Goal: Task Accomplishment & Management: Use online tool/utility

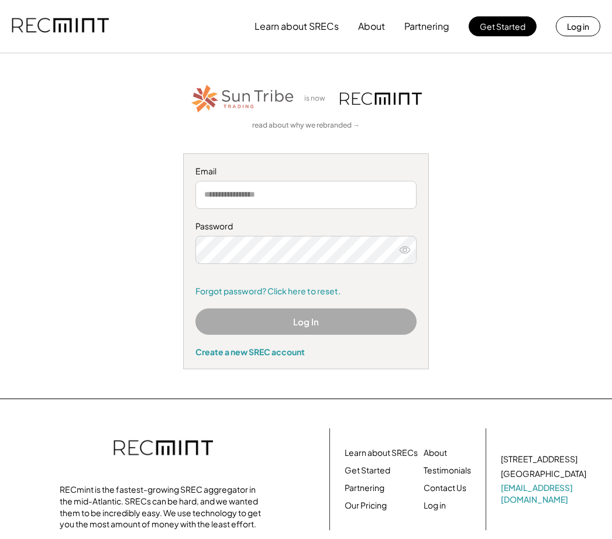
click at [349, 188] on input "email" at bounding box center [305, 195] width 221 height 28
click at [329, 195] on input "email" at bounding box center [305, 195] width 221 height 28
click at [477, 172] on div "is now read about why we rebranded → Email Password Remember me Forgot password…" at bounding box center [306, 225] width 584 height 287
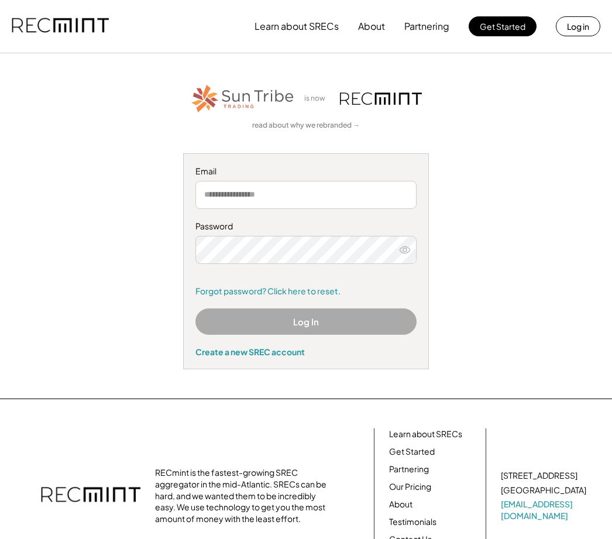
click at [312, 191] on input "email" at bounding box center [305, 195] width 221 height 28
click at [253, 197] on input "email" at bounding box center [305, 195] width 221 height 28
paste input "**********"
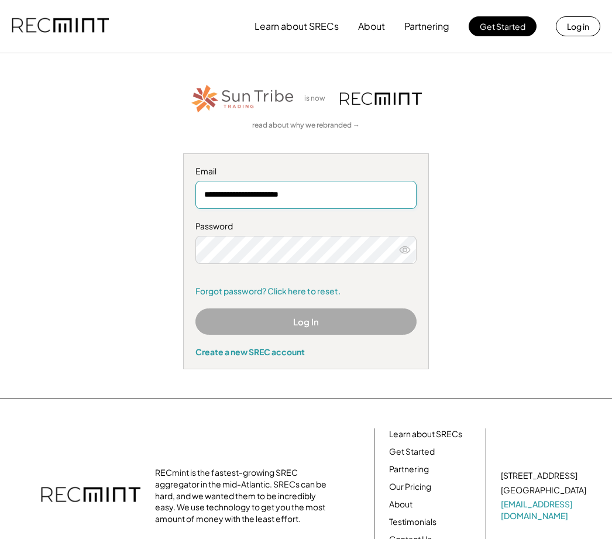
type input "**********"
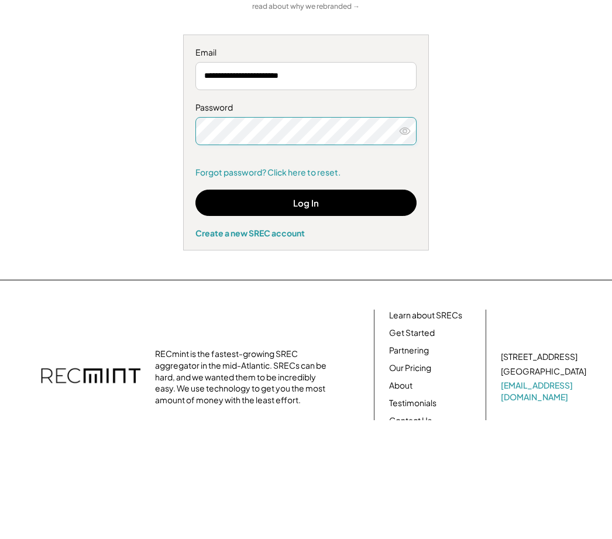
click at [345, 308] on button "Log In" at bounding box center [305, 321] width 221 height 26
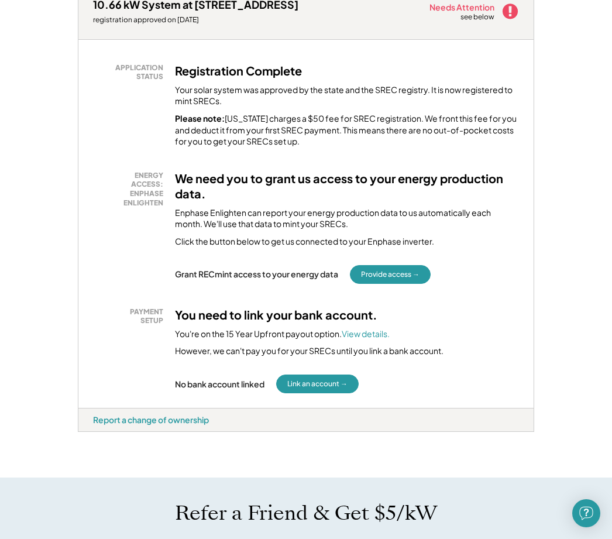
scroll to position [208, 0]
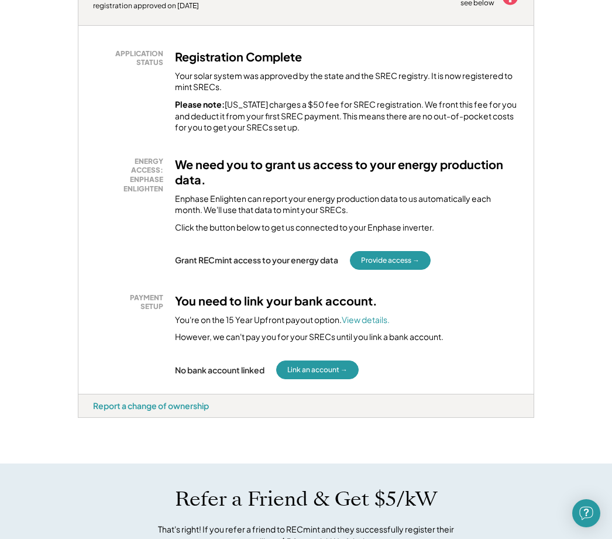
click at [394, 263] on button "Provide access →" at bounding box center [390, 260] width 81 height 19
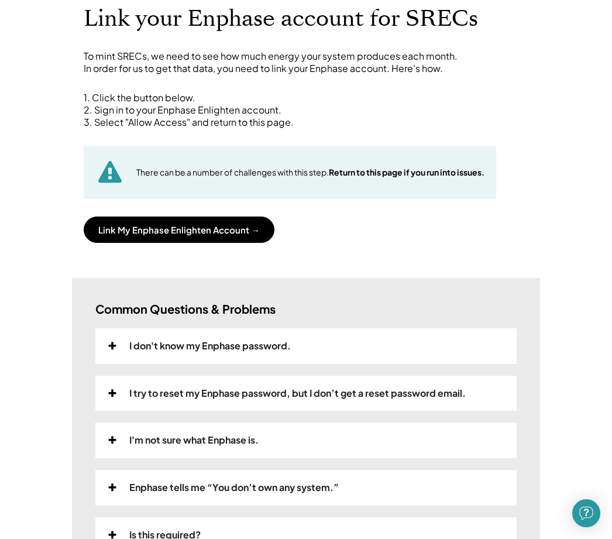
scroll to position [78, 0]
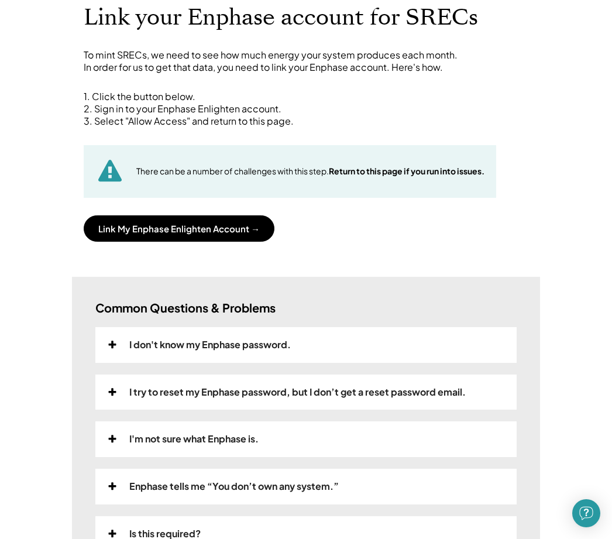
click at [232, 225] on button "Link My Enphase Enlighten Account →" at bounding box center [179, 228] width 191 height 26
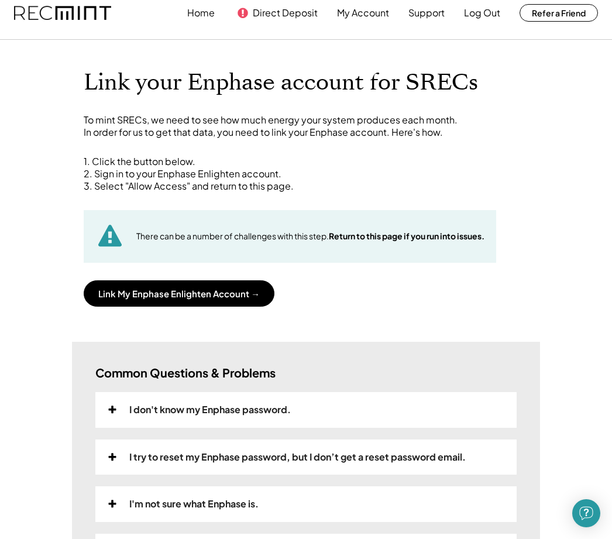
scroll to position [0, 0]
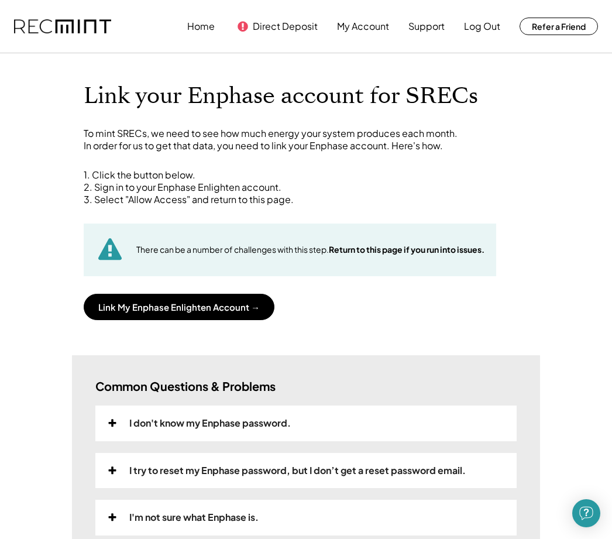
click at [213, 308] on button "Link My Enphase Enlighten Account →" at bounding box center [179, 307] width 191 height 26
